Goal: Register for event/course

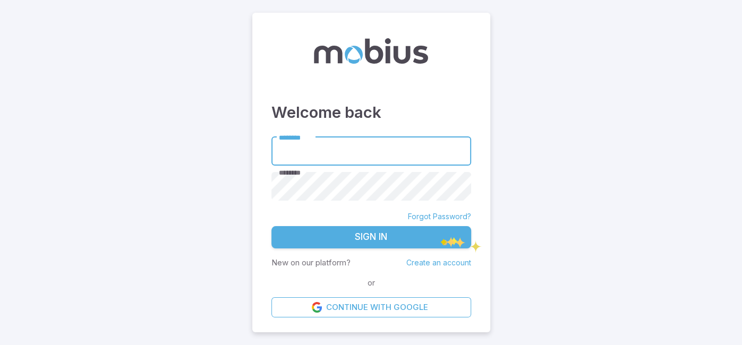
type input "******"
click at [438, 238] on button "Sign In" at bounding box center [372, 237] width 200 height 22
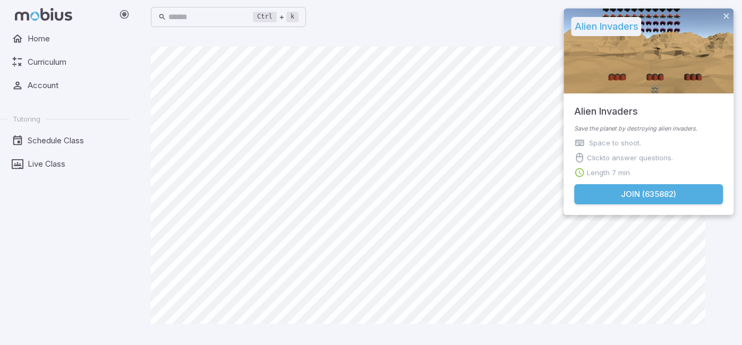
click at [695, 188] on button "Join ( 635882 )" at bounding box center [648, 194] width 149 height 20
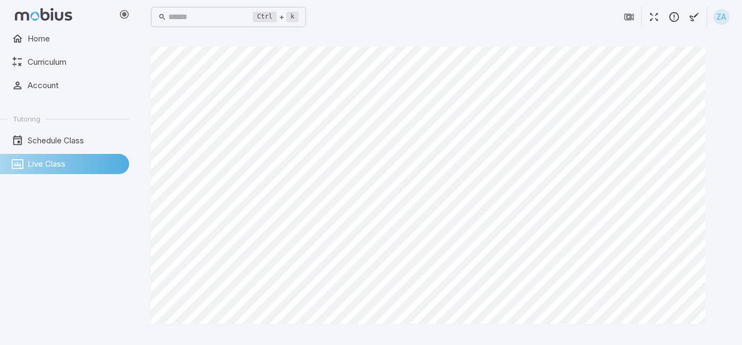
click at [662, 19] on button "button" at bounding box center [654, 17] width 20 height 20
click at [655, 24] on button "button" at bounding box center [654, 17] width 20 height 20
click at [654, 22] on icon "button" at bounding box center [654, 17] width 12 height 12
click at [655, 14] on icon "button" at bounding box center [654, 17] width 12 height 12
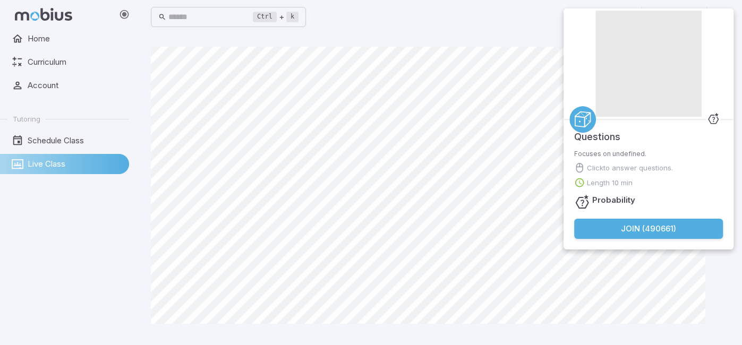
click at [613, 234] on button "Join ( 490661 )" at bounding box center [648, 229] width 149 height 20
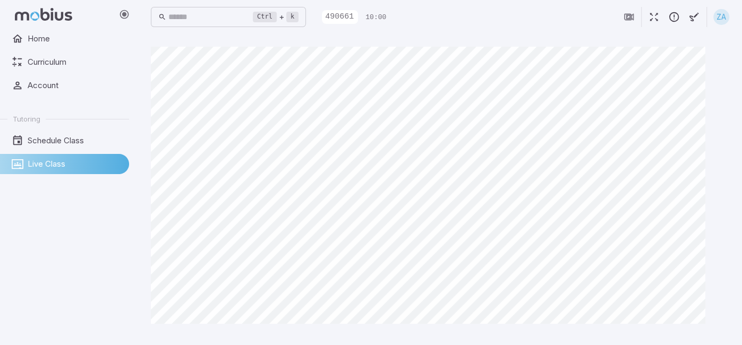
click at [651, 21] on icon "button" at bounding box center [654, 17] width 12 height 12
click at [655, 16] on icon "button" at bounding box center [654, 17] width 12 height 12
click at [653, 22] on icon "button" at bounding box center [654, 17] width 12 height 12
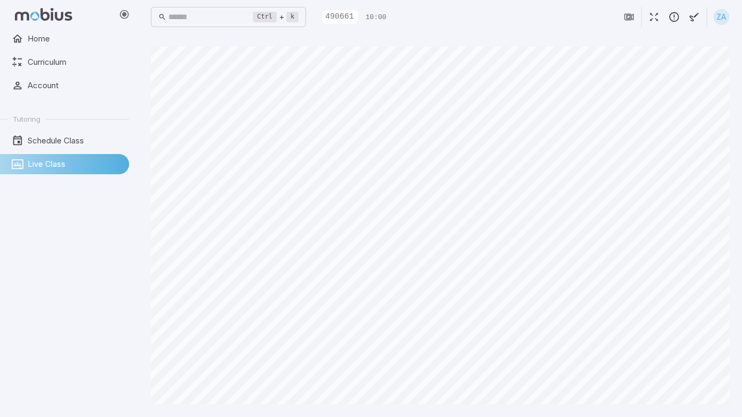
click at [138, 93] on div "Home Curriculum Account Tutoring Schedule Class Live Class" at bounding box center [69, 208] width 138 height 417
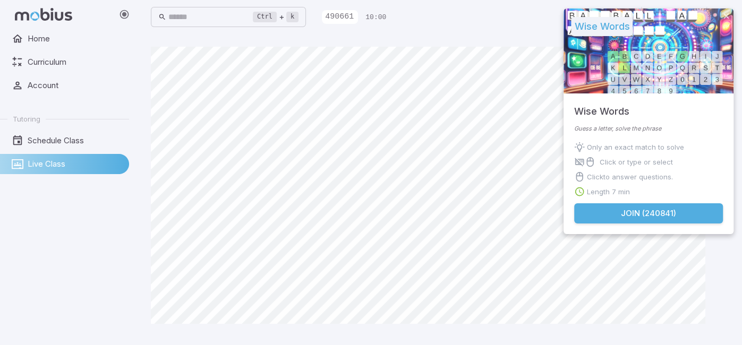
click at [585, 210] on button "Join ( 240841 )" at bounding box center [648, 214] width 149 height 20
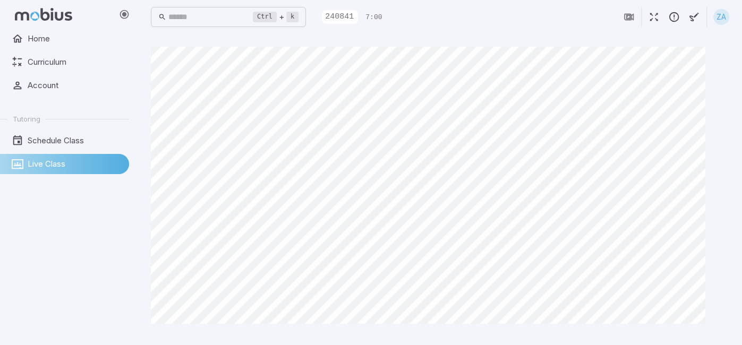
click at [652, 16] on icon "button" at bounding box center [654, 17] width 12 height 12
click at [653, 22] on icon "button" at bounding box center [654, 17] width 12 height 12
